Goal: Information Seeking & Learning: Learn about a topic

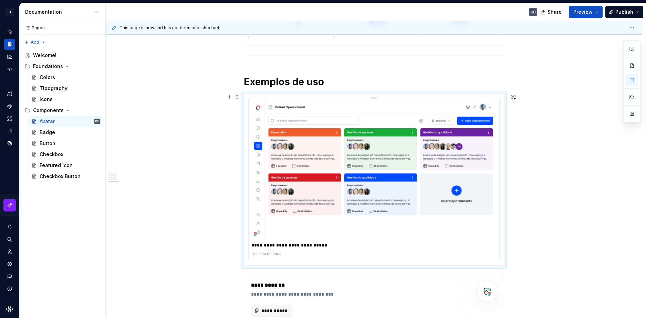
scroll to position [987, 0]
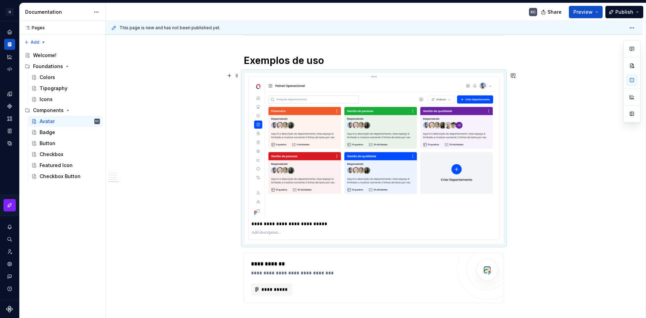
click at [280, 233] on p at bounding box center [373, 233] width 245 height 6
click at [259, 232] on p at bounding box center [373, 233] width 245 height 6
click at [287, 233] on p "**********" at bounding box center [373, 233] width 245 height 6
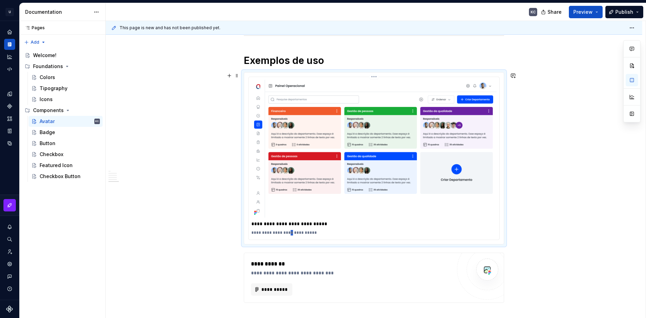
drag, startPoint x: 287, startPoint y: 233, endPoint x: 317, endPoint y: 232, distance: 30.3
click at [287, 233] on p "**********" at bounding box center [373, 233] width 245 height 6
click at [319, 232] on p "**********" at bounding box center [373, 233] width 245 height 6
click at [230, 63] on button "button" at bounding box center [229, 61] width 10 height 10
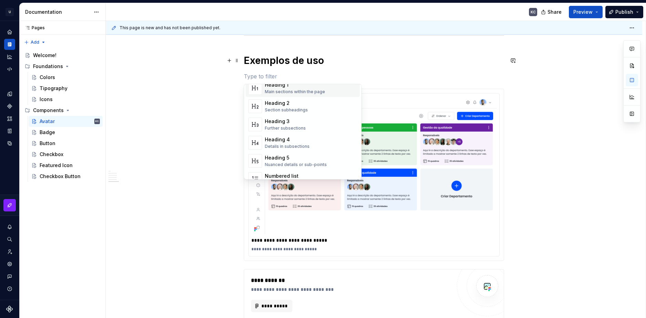
scroll to position [0, 0]
click at [275, 103] on div "Text" at bounding box center [274, 101] width 19 height 7
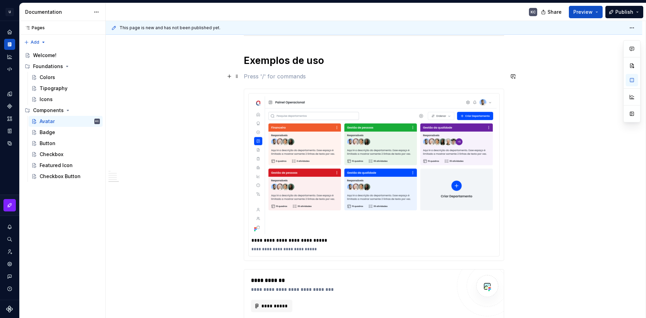
click at [268, 79] on p at bounding box center [374, 76] width 260 height 8
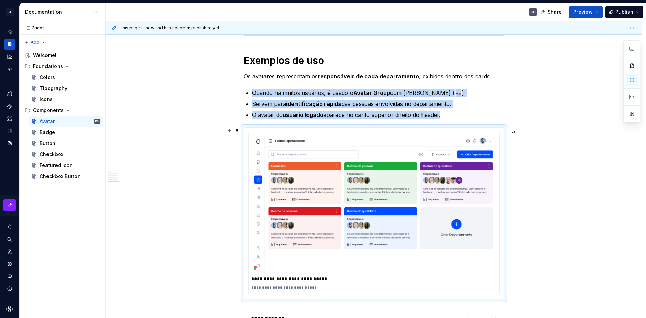
drag, startPoint x: 237, startPoint y: 78, endPoint x: 234, endPoint y: 271, distance: 192.8
drag, startPoint x: 239, startPoint y: 80, endPoint x: 250, endPoint y: 167, distance: 88.2
type textarea "*"
drag, startPoint x: 236, startPoint y: 80, endPoint x: 242, endPoint y: 111, distance: 31.5
click at [236, 80] on span at bounding box center [237, 77] width 6 height 10
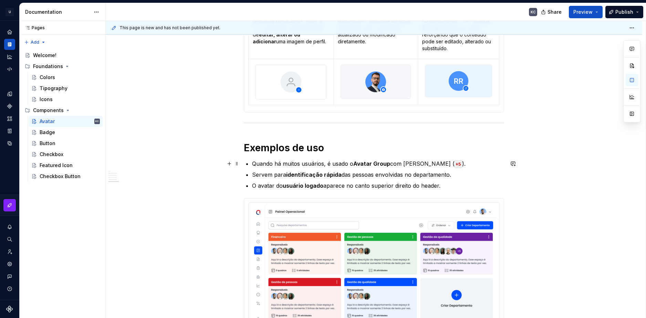
scroll to position [871, 0]
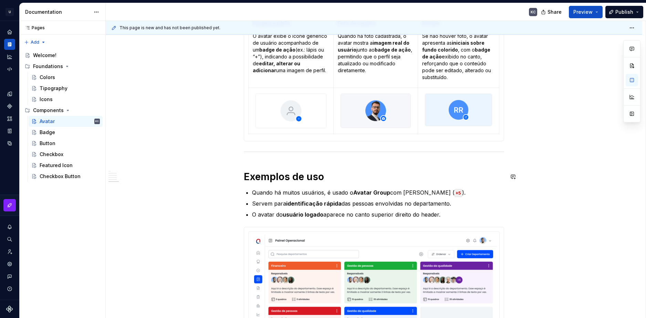
click at [253, 199] on ul "Quando há muitos usuários, é usado o Avatar Group com contador ( +5 ). Servem p…" at bounding box center [378, 204] width 252 height 30
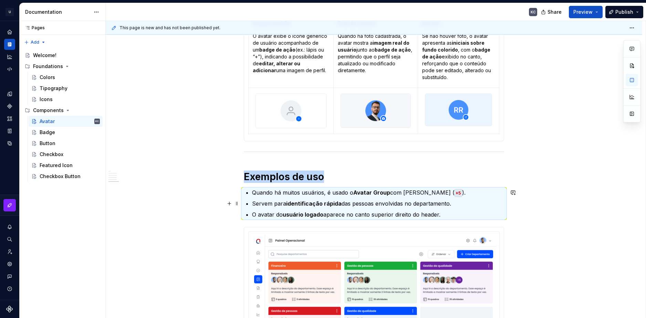
click at [253, 199] on ul "Quando há muitos usuários, é usado o Avatar Group com contador ( +5 ). Servem p…" at bounding box center [378, 204] width 252 height 30
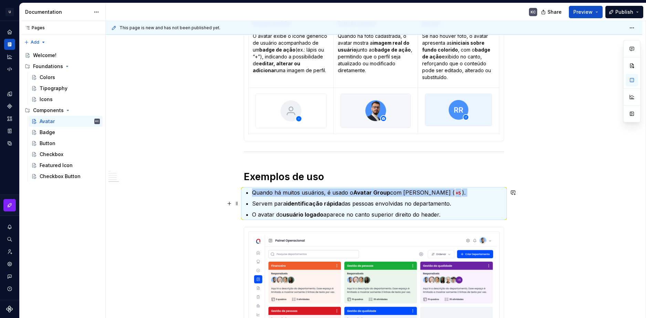
click at [253, 199] on ul "Quando há muitos usuários, é usado o Avatar Group com contador ( +5 ). Servem p…" at bounding box center [378, 204] width 252 height 30
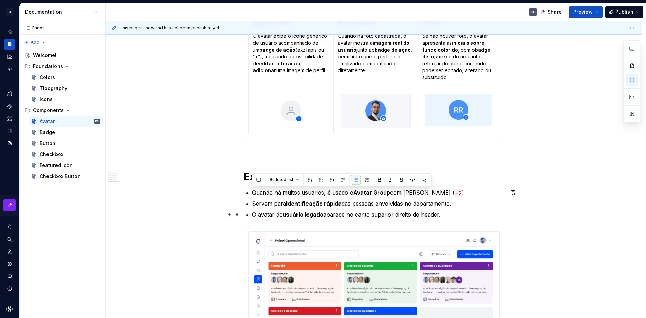
click at [291, 207] on p "Servem para identificação rápida das pessoas envolvidas no departamento." at bounding box center [378, 204] width 252 height 8
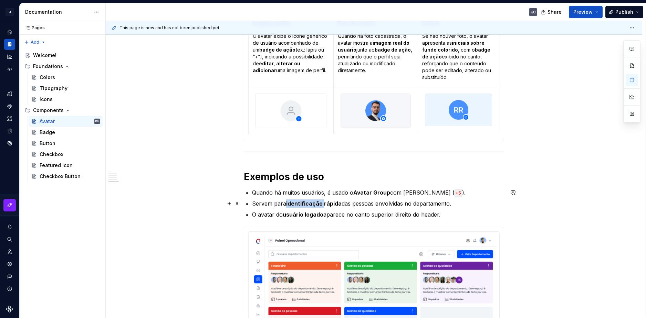
click at [291, 207] on strong "identificação rápida" at bounding box center [313, 203] width 55 height 7
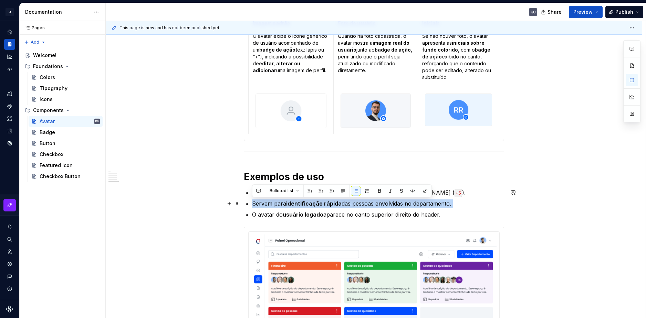
click at [291, 207] on strong "identificação rápida" at bounding box center [313, 203] width 55 height 7
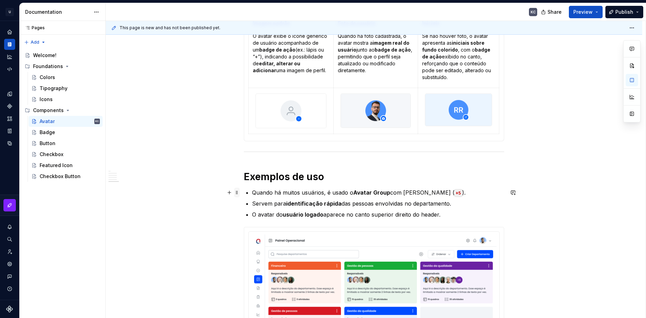
click at [239, 193] on span at bounding box center [237, 193] width 6 height 10
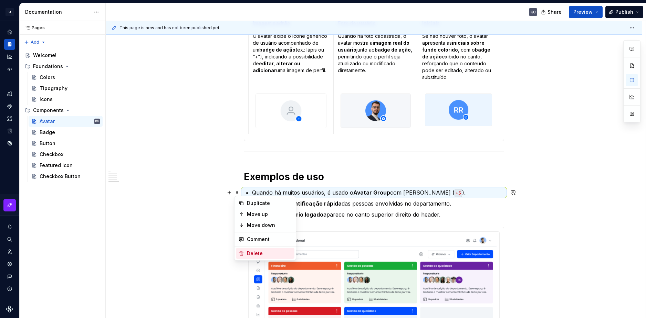
click at [252, 254] on div "Delete" at bounding box center [269, 253] width 45 height 7
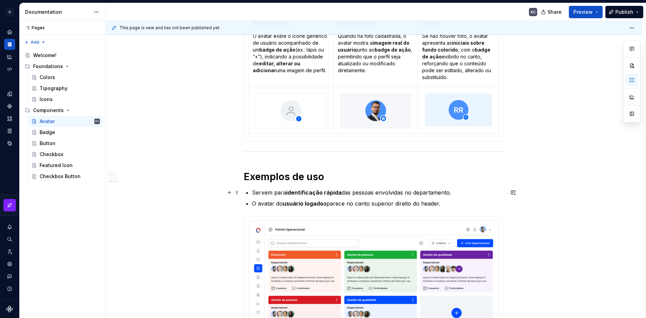
click at [237, 193] on span at bounding box center [237, 193] width 6 height 10
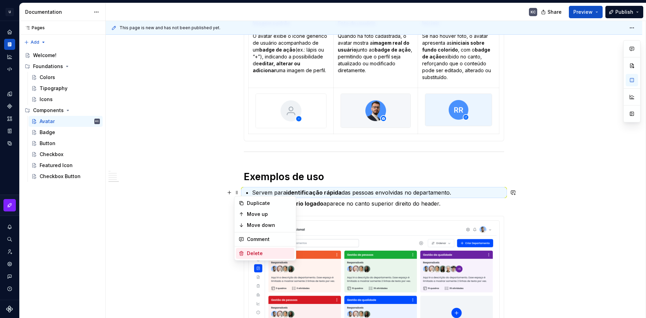
drag, startPoint x: 246, startPoint y: 250, endPoint x: 244, endPoint y: 228, distance: 22.8
click at [246, 251] on div "Delete" at bounding box center [265, 253] width 59 height 11
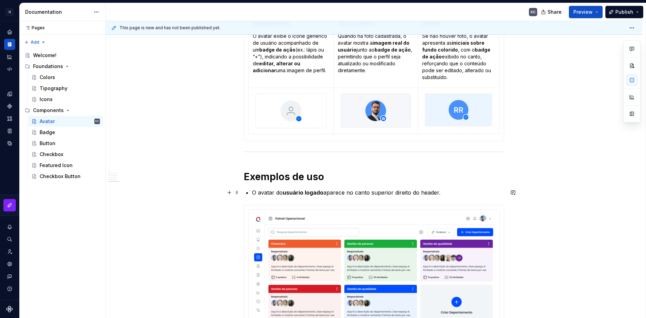
click at [238, 196] on span at bounding box center [237, 193] width 6 height 10
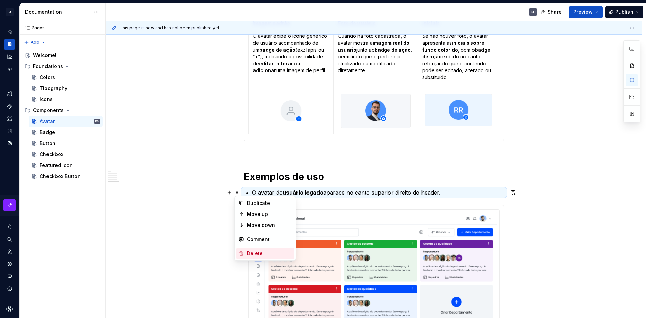
click at [244, 252] on icon at bounding box center [242, 254] width 6 height 6
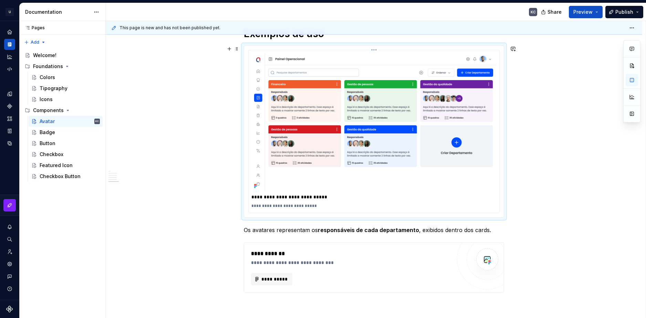
scroll to position [1016, 0]
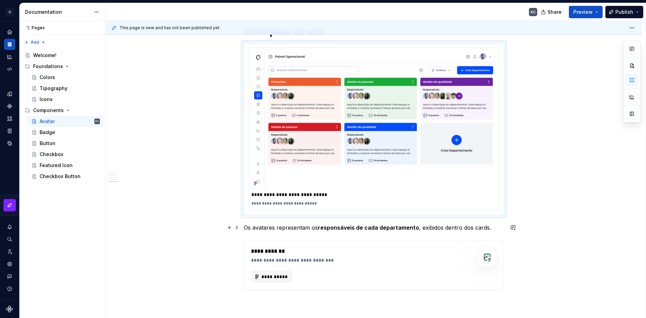
click at [252, 229] on p "Os avatares representam os responsáveis de cada departamento , exibidos dentro …" at bounding box center [374, 228] width 260 height 8
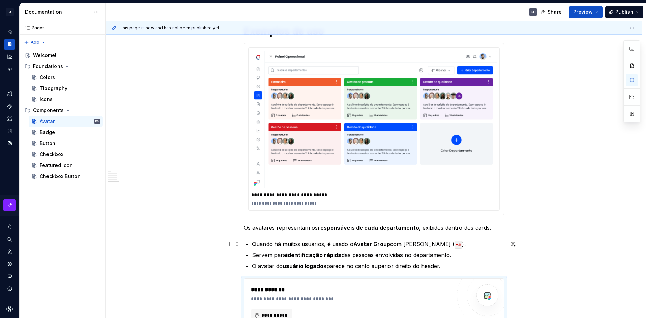
click at [454, 246] on code "+5" at bounding box center [458, 245] width 8 height 8
click at [454, 243] on code "+5" at bounding box center [458, 245] width 8 height 8
click at [439, 244] on p "Quando há muitos usuários, é usado o Avatar Group com contador ( +5 )." at bounding box center [378, 244] width 252 height 8
click at [437, 244] on p "Quando há muitos usuários, é usado o Avatar Group com contador ( +5 )." at bounding box center [378, 244] width 252 height 8
click at [565, 233] on div "**********" at bounding box center [376, 170] width 540 height 298
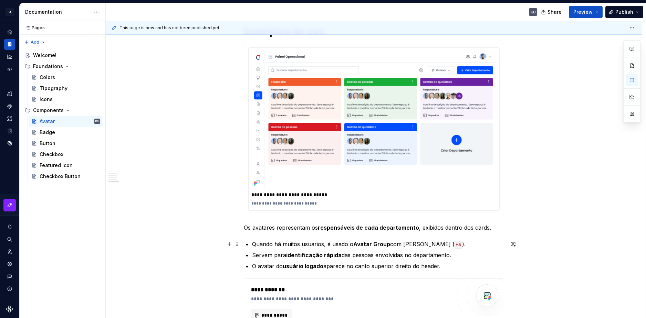
click at [454, 247] on code "+5" at bounding box center [458, 245] width 8 height 8
click at [437, 244] on p "Quando há muitos usuários, é usado o Avatar Group com contador ( +5 )." at bounding box center [378, 244] width 252 height 8
click at [438, 245] on p "Quando há muitos usuários, é usado o Avatar Group com contador ( +5 )." at bounding box center [378, 244] width 252 height 8
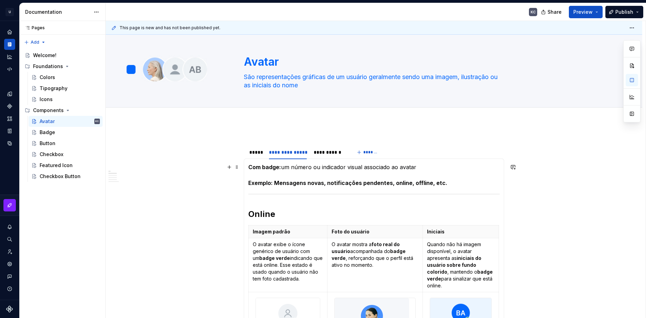
scroll to position [0, 0]
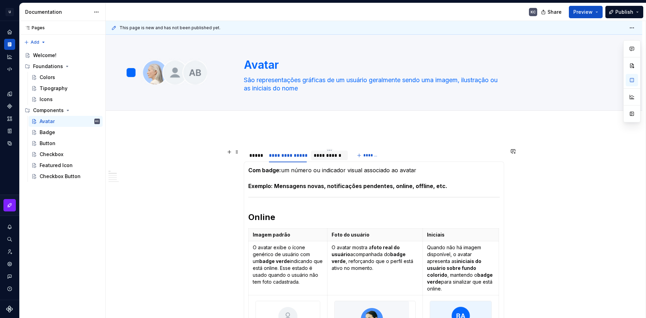
click at [321, 152] on div "**********" at bounding box center [329, 156] width 37 height 10
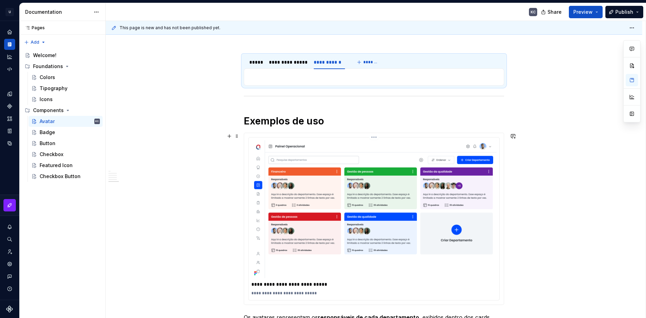
scroll to position [69, 0]
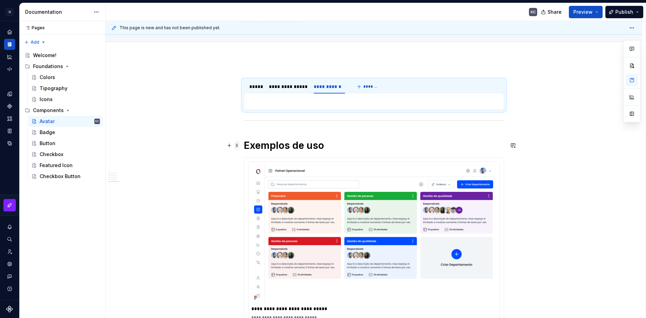
click at [238, 146] on span at bounding box center [237, 146] width 6 height 10
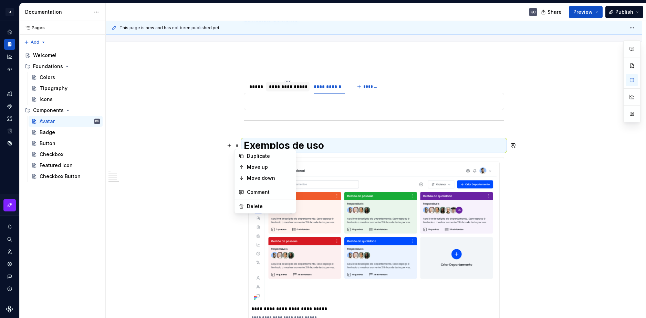
click at [289, 89] on div "**********" at bounding box center [288, 86] width 38 height 7
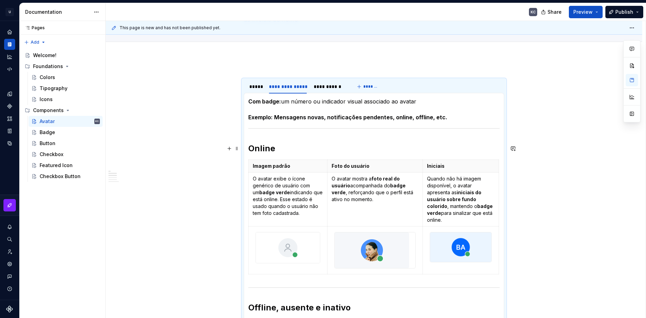
click at [260, 147] on h2 "Online" at bounding box center [373, 148] width 251 height 11
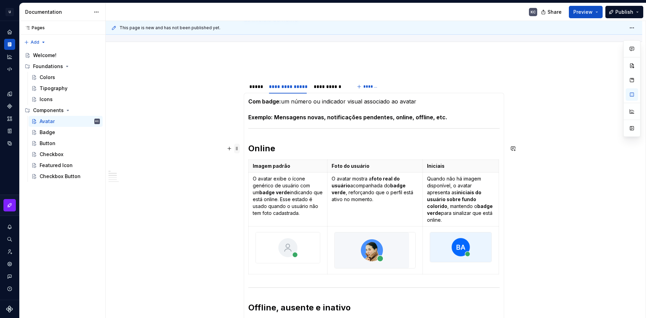
click at [238, 152] on span at bounding box center [237, 149] width 6 height 10
click at [298, 102] on p "Com badge: um número ou indicador visual associado ao avatar" at bounding box center [373, 101] width 251 height 8
click at [336, 86] on div "**********" at bounding box center [329, 86] width 31 height 7
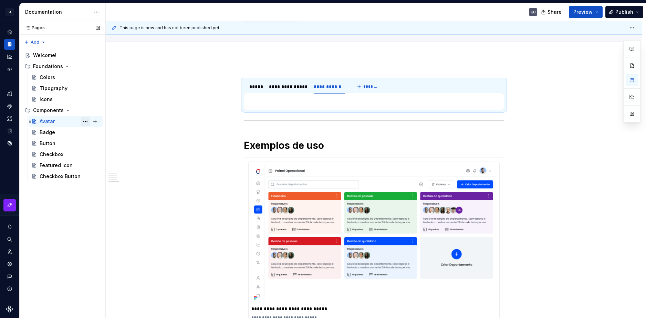
click at [84, 121] on button "Page tree" at bounding box center [86, 122] width 10 height 10
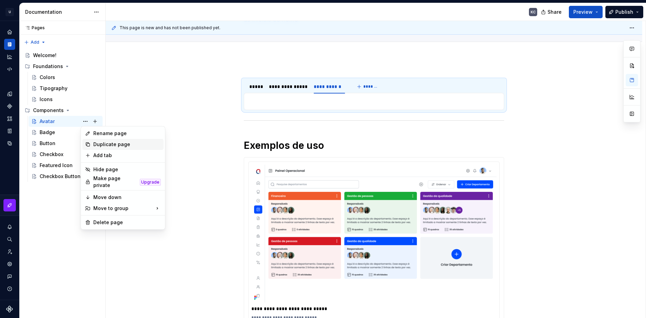
click at [99, 143] on div "Duplicate page" at bounding box center [126, 144] width 67 height 7
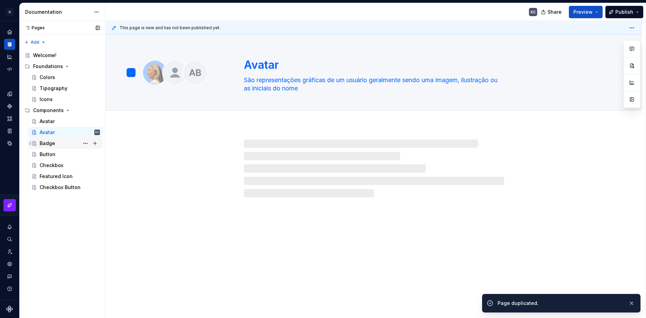
click at [47, 145] on div "Badge" at bounding box center [47, 143] width 15 height 7
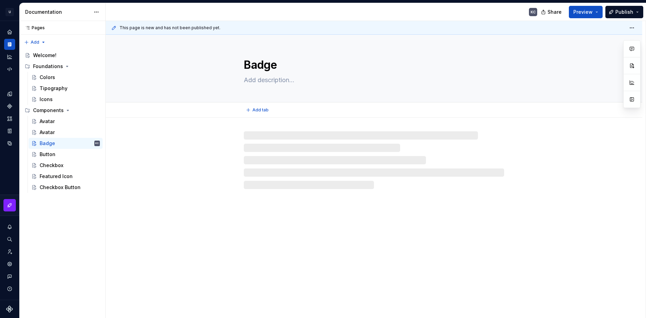
click at [266, 67] on textarea "Badge" at bounding box center [372, 65] width 260 height 17
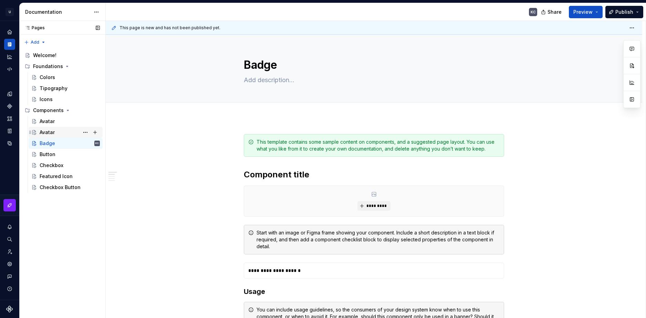
click at [49, 132] on div "Avatar" at bounding box center [47, 132] width 15 height 7
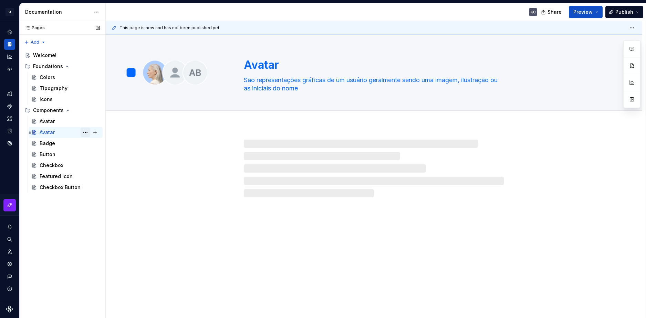
click at [89, 131] on button "Page tree" at bounding box center [86, 133] width 10 height 10
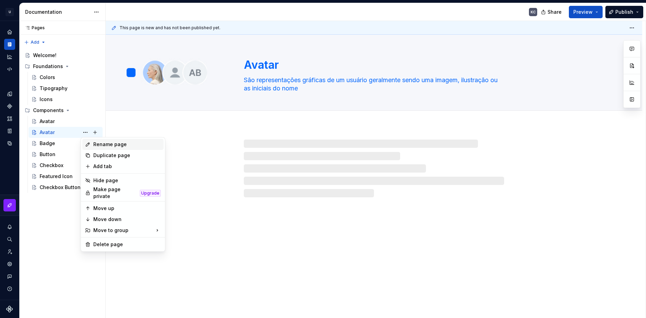
type textarea "*"
click at [108, 149] on div "Rename page" at bounding box center [122, 144] width 81 height 11
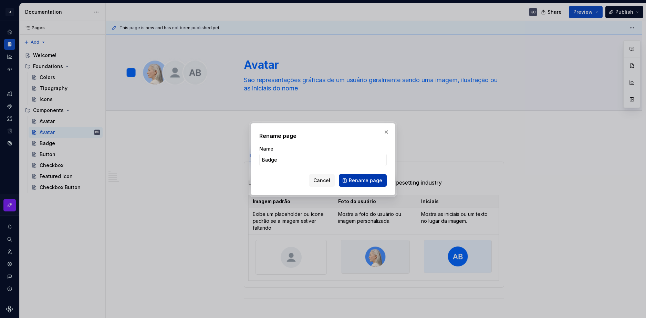
type input "Badge"
click at [361, 178] on span "Rename page" at bounding box center [365, 180] width 33 height 7
type textarea "*"
type textarea "Badge"
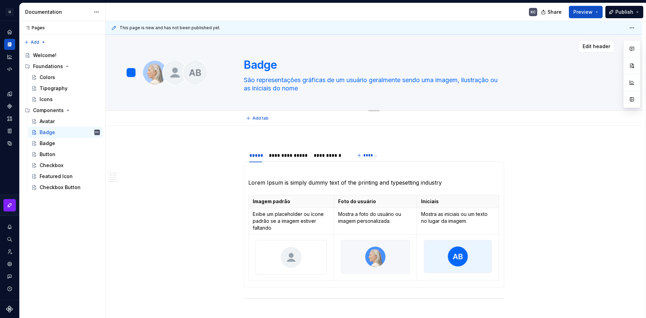
click at [260, 63] on textarea "Badge" at bounding box center [372, 65] width 260 height 17
click at [261, 78] on textarea "São representações gráficas de um usuário geralmente sendo uma imagem, ilustraç…" at bounding box center [372, 84] width 260 height 19
drag, startPoint x: 261, startPoint y: 78, endPoint x: 559, endPoint y: 159, distance: 308.5
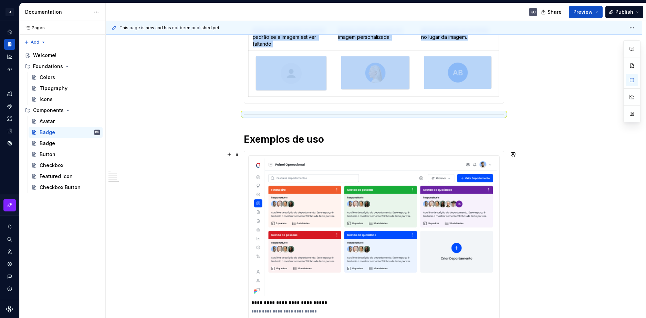
scroll to position [207, 0]
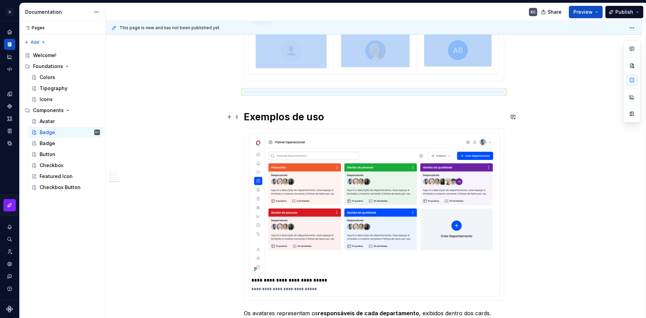
click at [576, 119] on div "**********" at bounding box center [374, 245] width 536 height 653
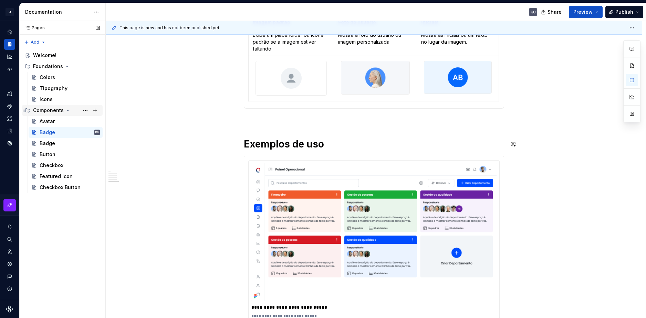
scroll to position [69, 0]
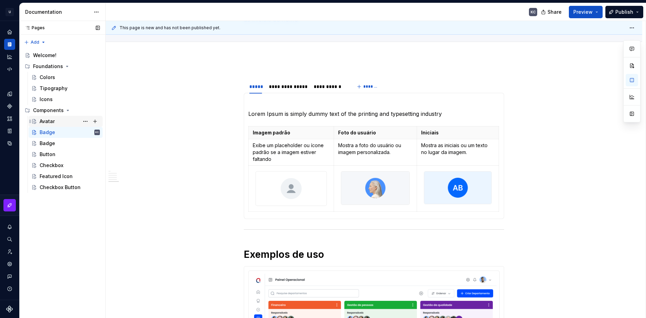
click at [40, 120] on div "Avatar" at bounding box center [47, 121] width 15 height 7
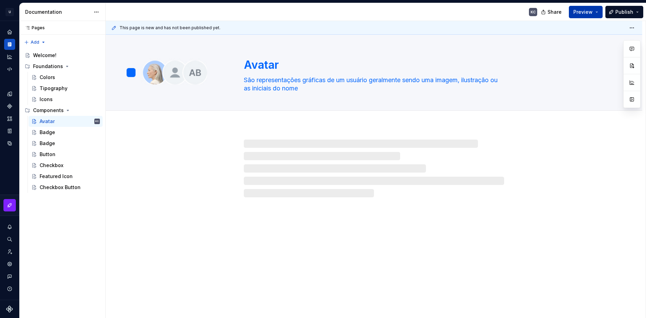
click at [594, 12] on button "Preview" at bounding box center [586, 12] width 34 height 12
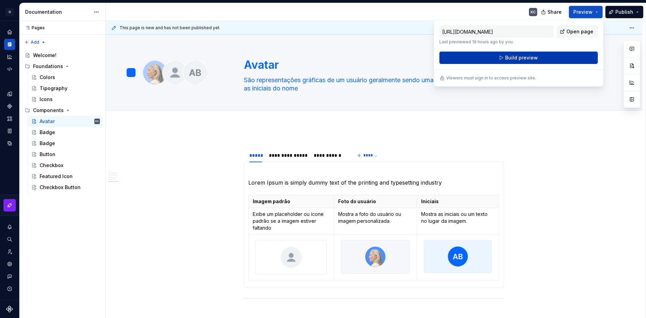
click at [525, 58] on span "Build preview" at bounding box center [521, 57] width 33 height 7
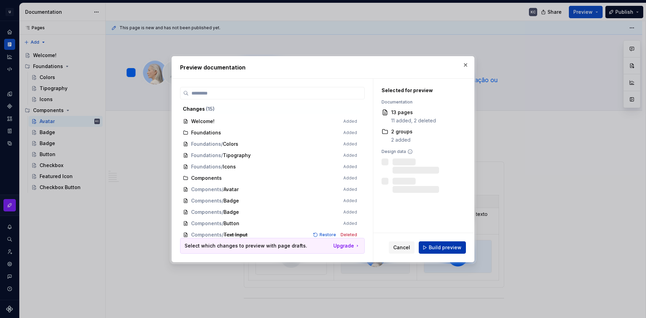
click at [434, 248] on span "Build preview" at bounding box center [445, 247] width 33 height 7
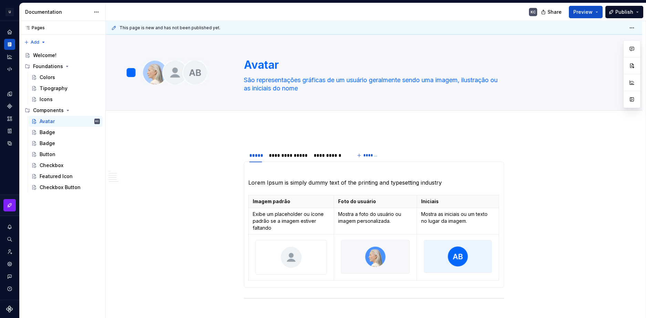
type textarea "*"
